Goal: Entertainment & Leisure: Consume media (video, audio)

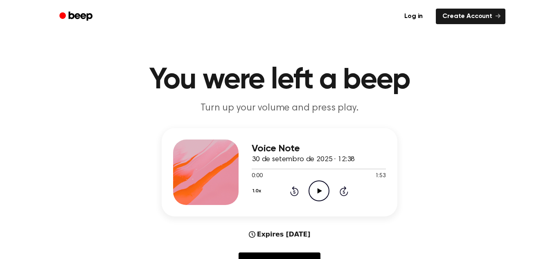
click at [316, 194] on icon "Play Audio" at bounding box center [318, 190] width 21 height 21
click at [320, 191] on icon at bounding box center [319, 190] width 4 height 5
click at [320, 194] on icon "Play Audio" at bounding box center [318, 190] width 21 height 21
